Goal: Task Accomplishment & Management: Manage account settings

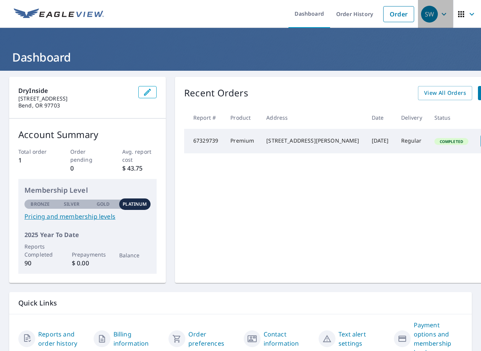
click at [441, 14] on icon "button" at bounding box center [444, 14] width 9 height 9
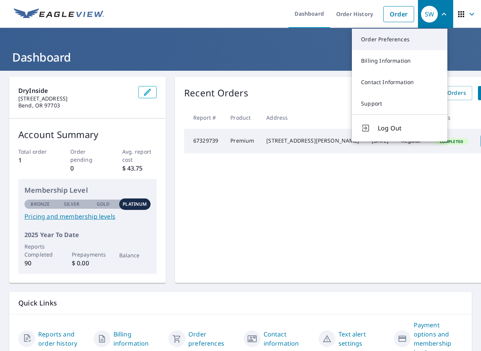
click at [401, 42] on link "Order Preferences" at bounding box center [400, 39] width 96 height 21
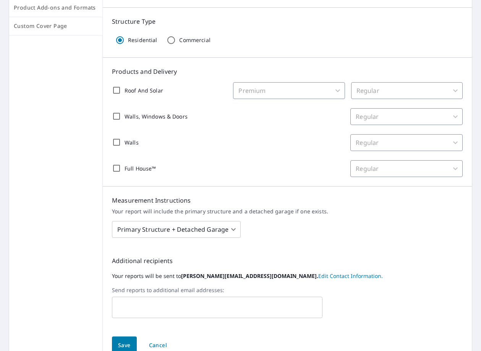
scroll to position [153, 0]
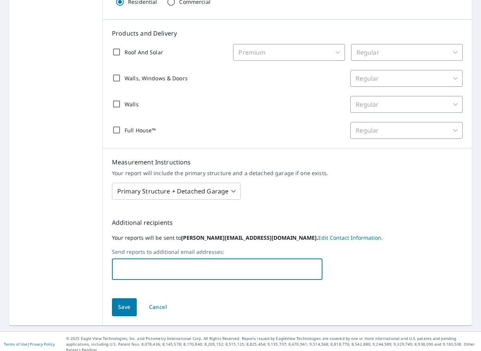
click at [237, 271] on input "text" at bounding box center [211, 269] width 192 height 15
type input "[EMAIL_ADDRESS][DOMAIN_NAME]"
click at [120, 308] on span "Save" at bounding box center [124, 307] width 13 height 10
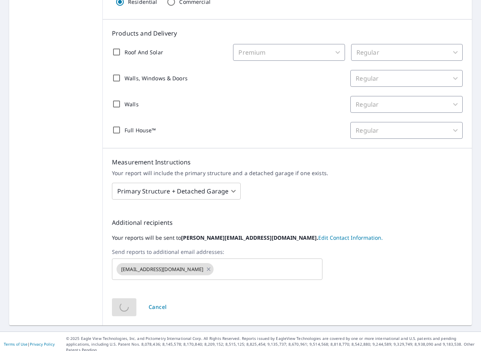
scroll to position [0, 0]
